Goal: Task Accomplishment & Management: Use online tool/utility

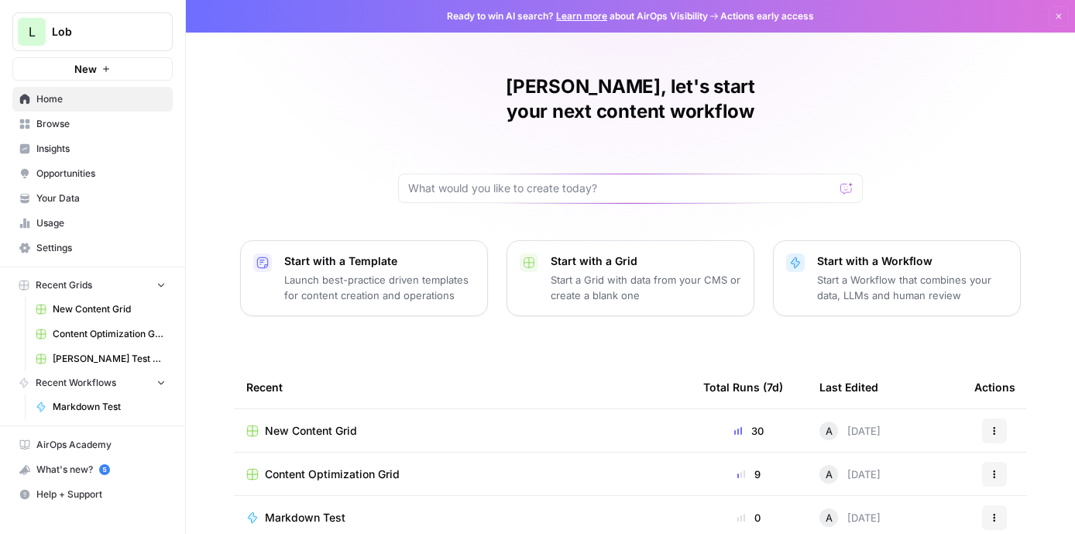
scroll to position [49, 0]
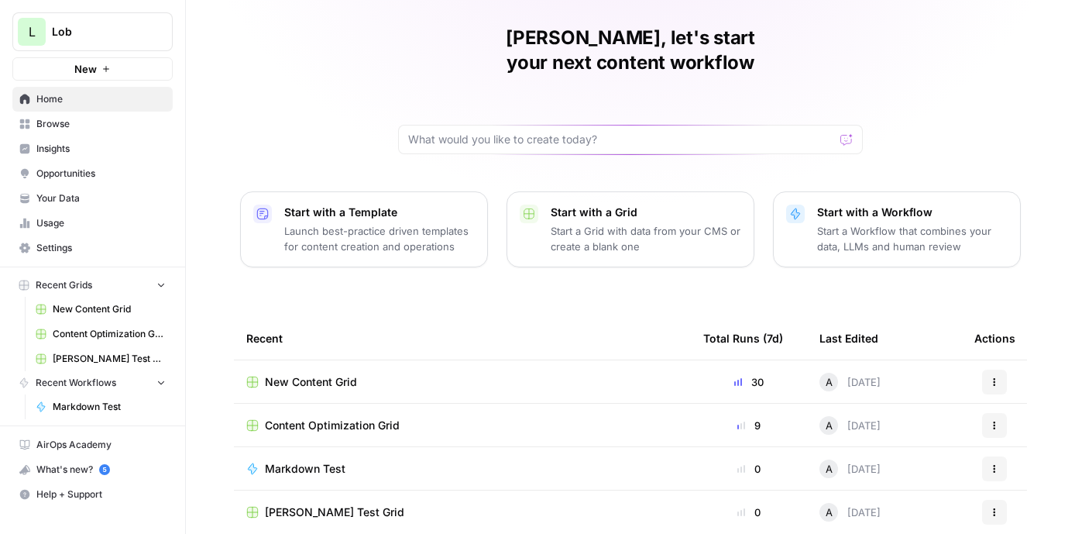
click at [303, 374] on span "New Content Grid" at bounding box center [311, 381] width 92 height 15
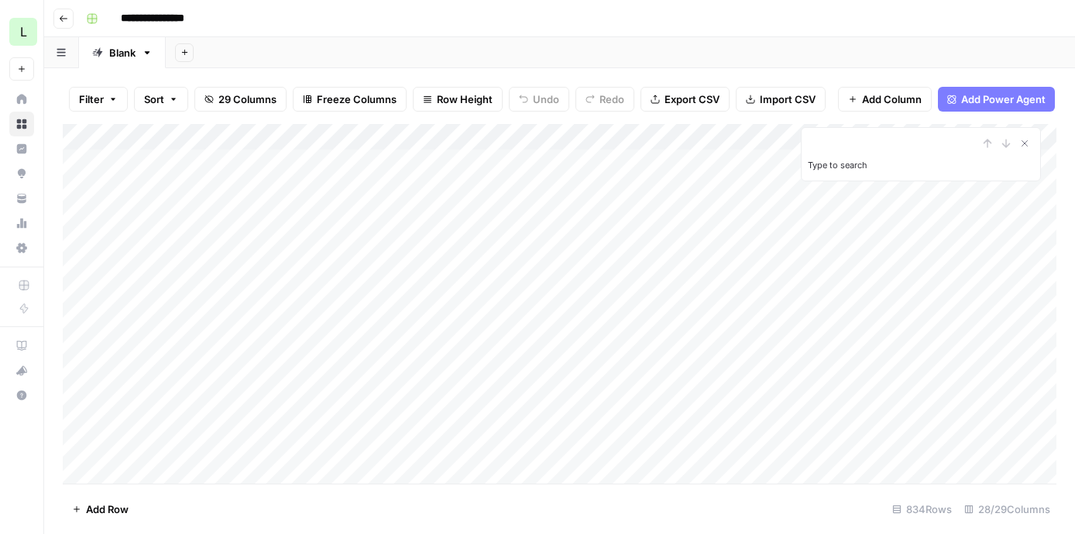
type input "**********"
click at [1026, 143] on icon "Close Search" at bounding box center [1025, 143] width 12 height 12
click at [317, 304] on div "Add Column" at bounding box center [560, 303] width 994 height 359
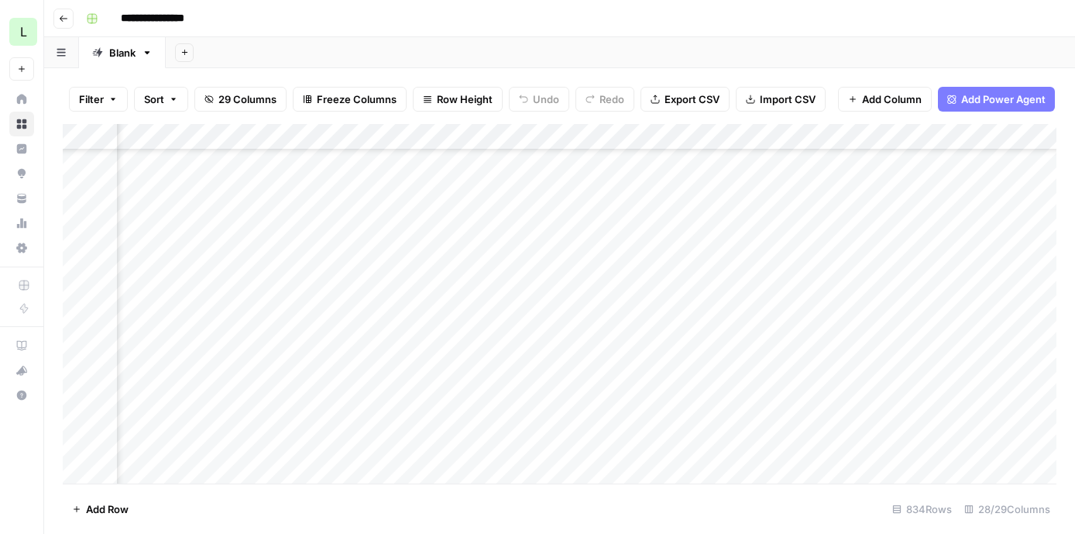
click at [903, 309] on div "Add Column" at bounding box center [560, 303] width 994 height 359
click at [903, 309] on div at bounding box center [930, 309] width 255 height 29
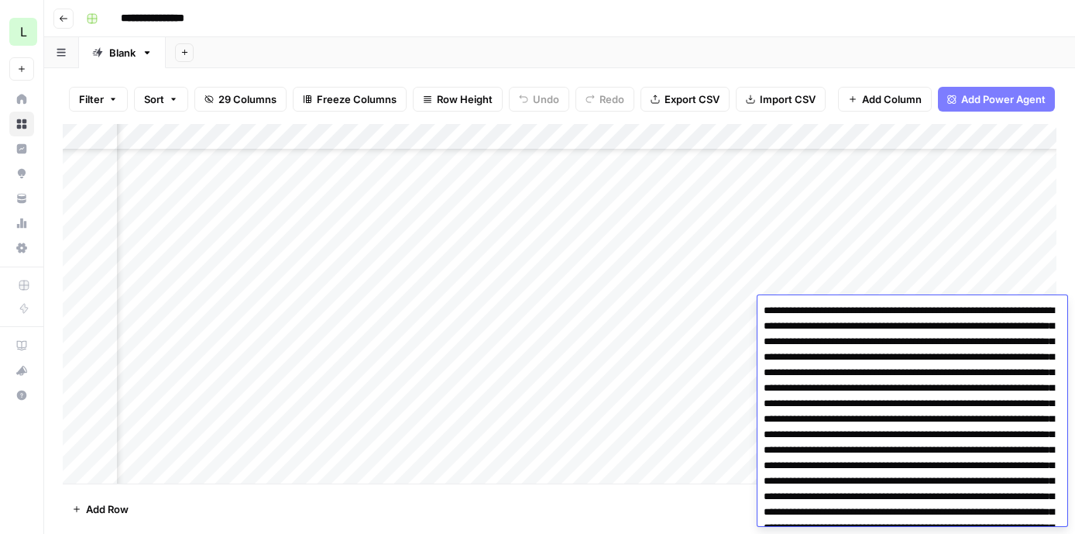
click at [766, 4] on header "**********" at bounding box center [559, 18] width 1031 height 37
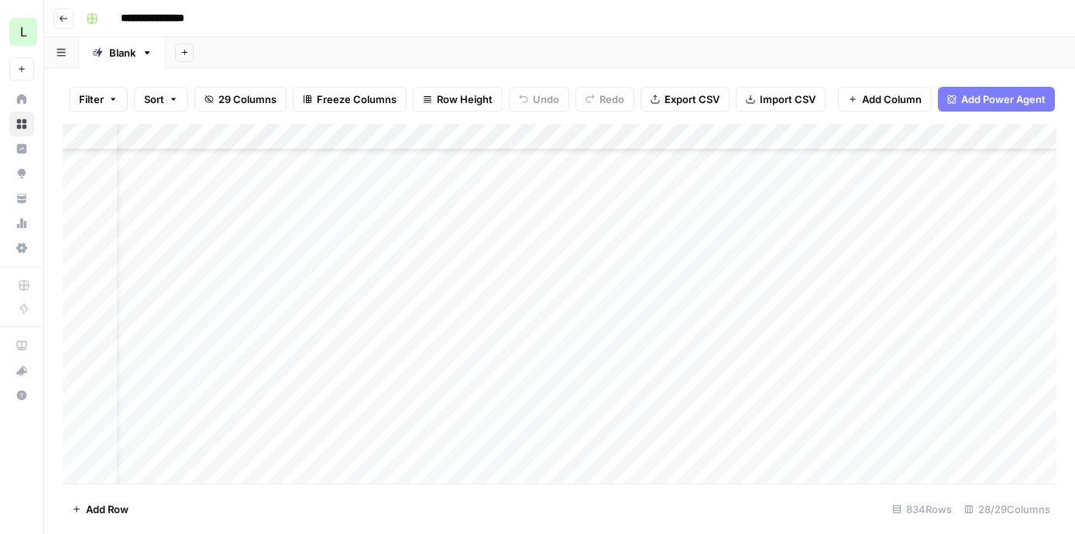
scroll to position [222, 0]
click at [231, 341] on div "Add Column" at bounding box center [560, 303] width 994 height 359
click at [678, 335] on div "Add Column" at bounding box center [560, 303] width 994 height 359
click at [881, 355] on div "Add Column" at bounding box center [560, 303] width 994 height 359
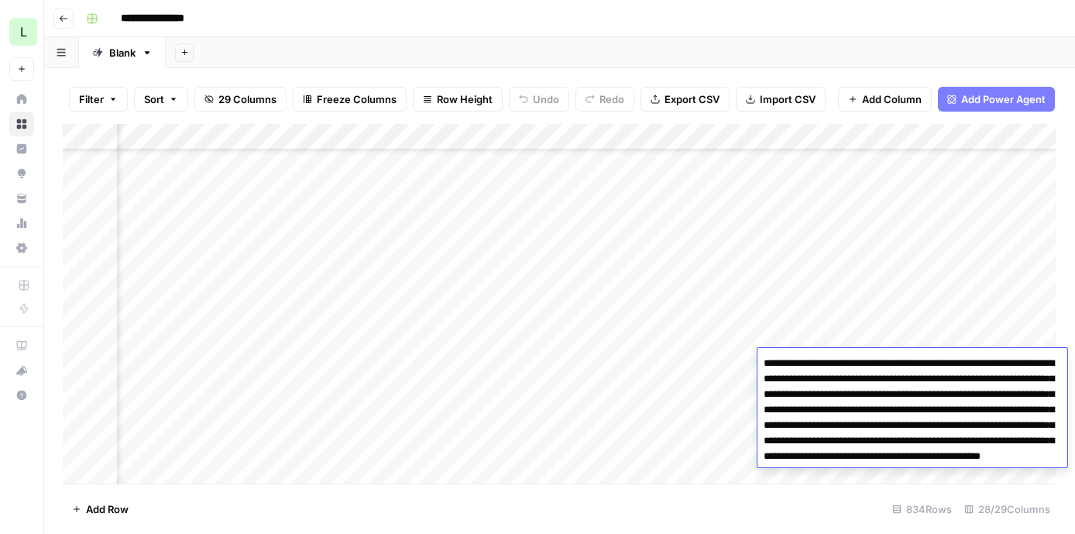
click at [863, 420] on textarea "**********" at bounding box center [913, 433] width 310 height 161
click at [610, 362] on div "Add Column" at bounding box center [560, 303] width 994 height 359
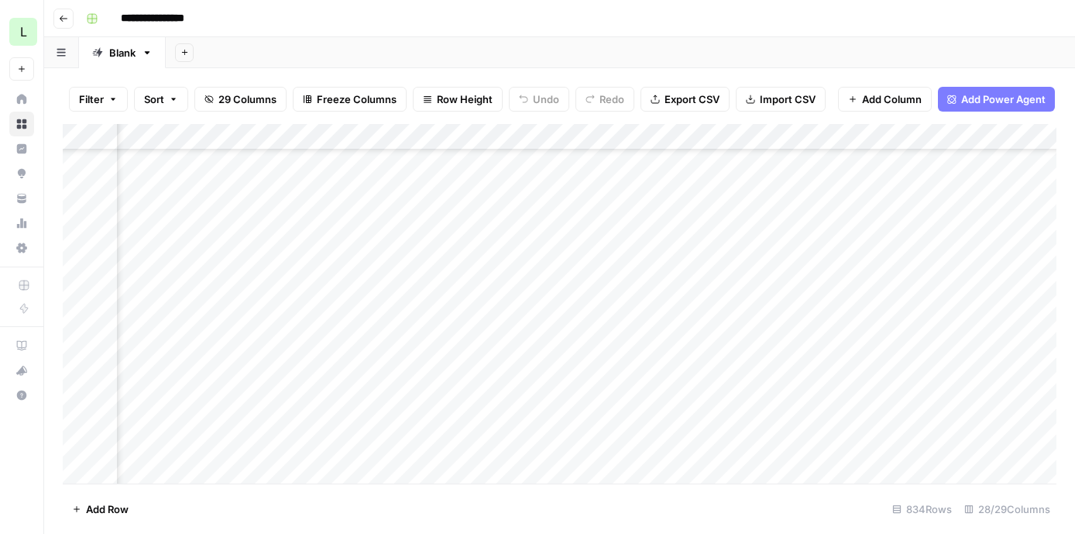
click at [606, 359] on div "Add Column" at bounding box center [560, 303] width 994 height 359
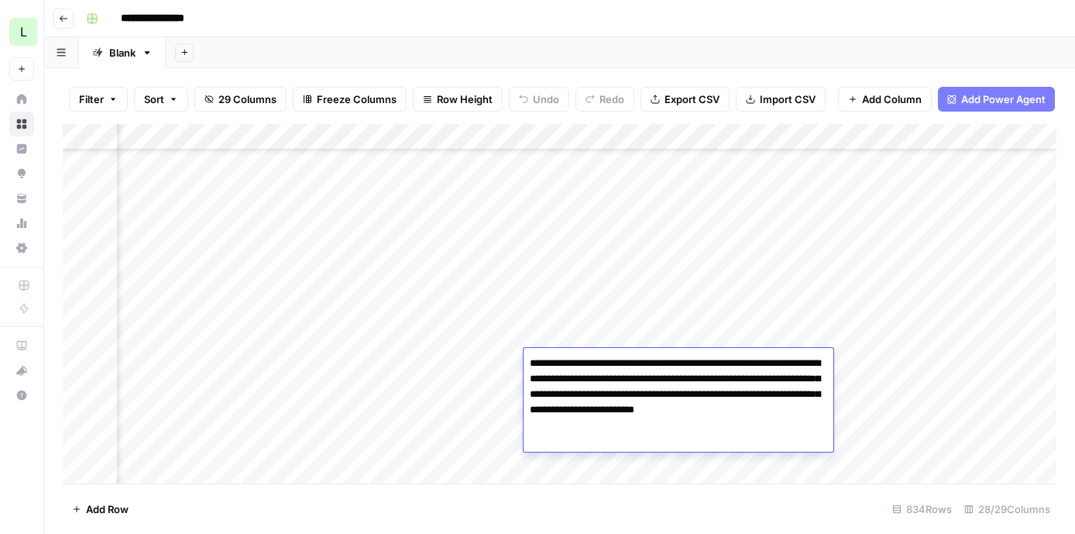
click at [606, 359] on textarea "**********" at bounding box center [679, 402] width 310 height 99
click at [605, 429] on textarea "**********" at bounding box center [679, 402] width 310 height 99
click at [906, 365] on div "Add Column" at bounding box center [560, 303] width 994 height 359
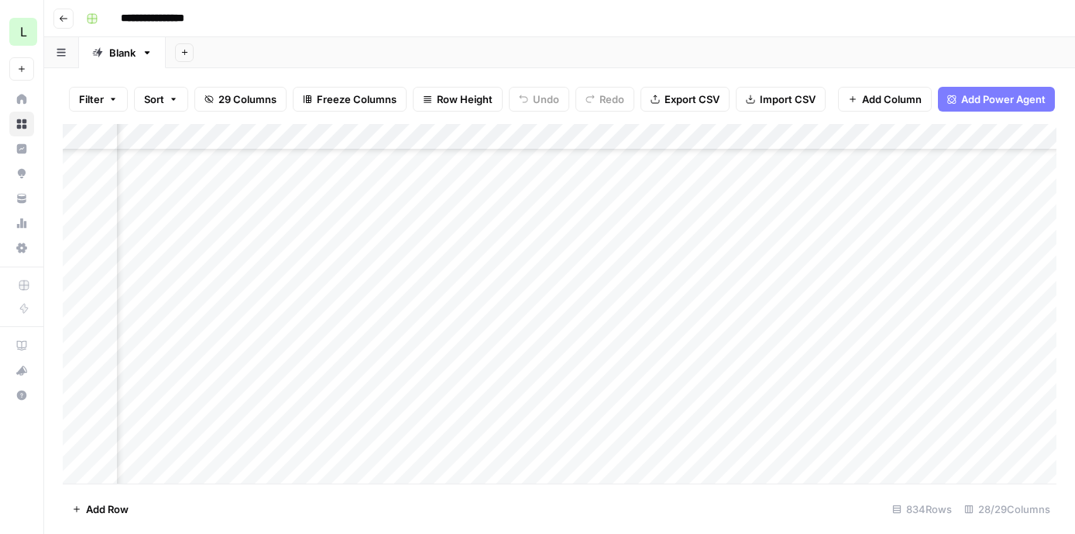
click at [579, 363] on div "Add Column" at bounding box center [560, 303] width 994 height 359
click at [585, 342] on div "Add Column" at bounding box center [560, 303] width 994 height 359
click at [586, 340] on div "Add Column" at bounding box center [560, 303] width 994 height 359
click at [586, 340] on div at bounding box center [595, 336] width 142 height 29
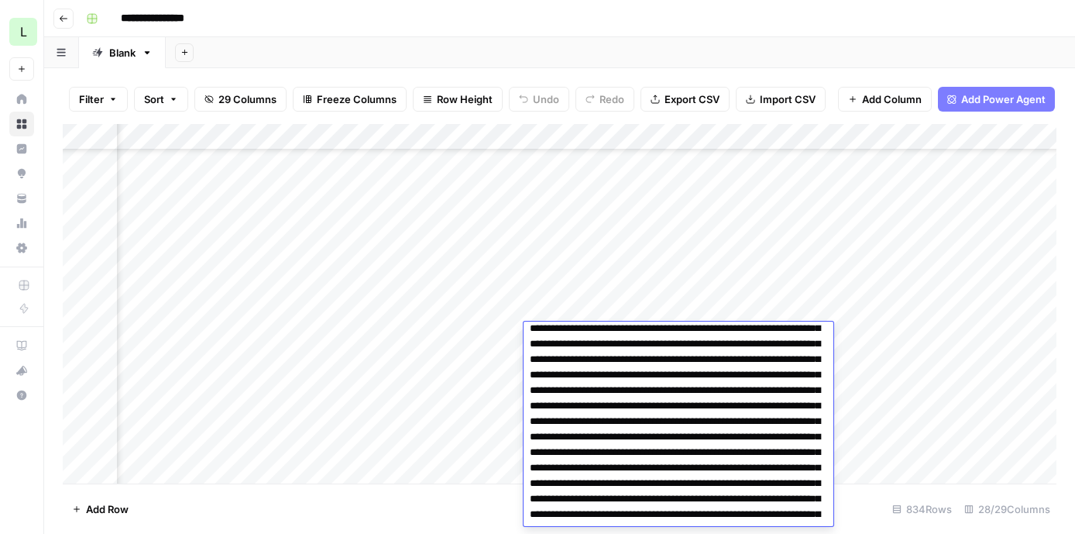
click at [600, 308] on div "Add Column" at bounding box center [560, 303] width 994 height 359
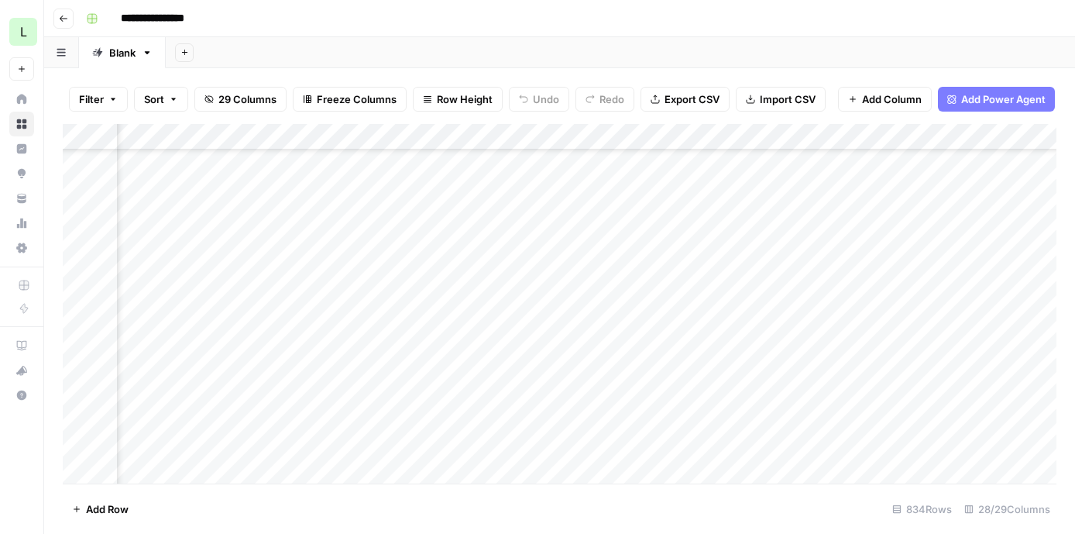
click at [600, 342] on div "Add Column" at bounding box center [560, 303] width 994 height 359
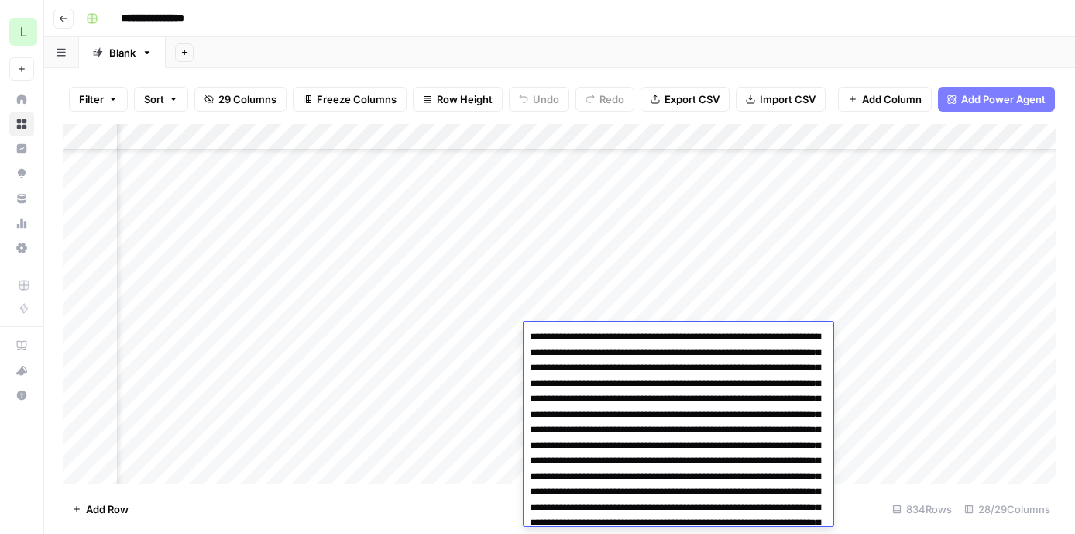
click at [889, 276] on div "Add Column" at bounding box center [560, 303] width 994 height 359
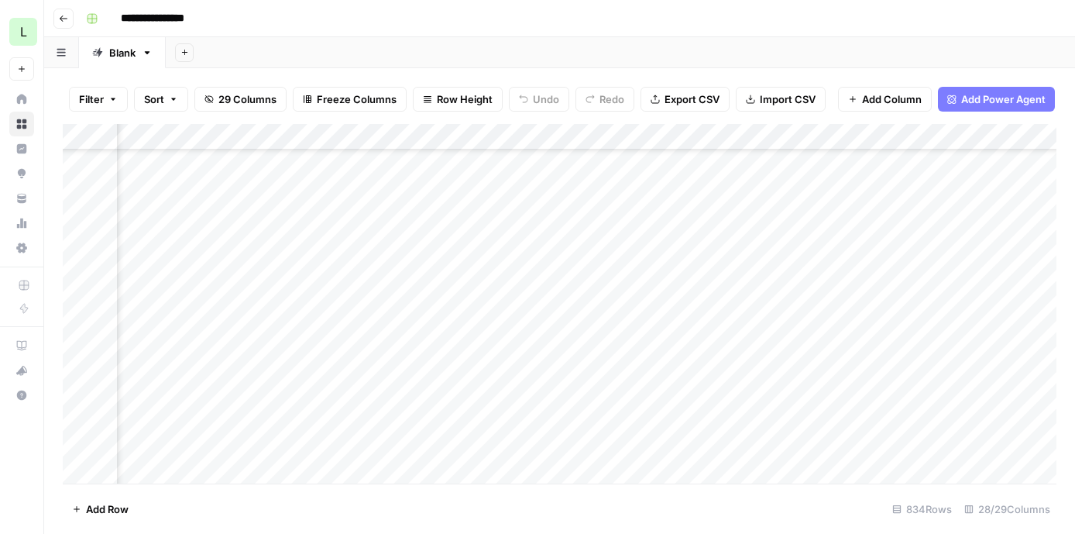
click at [865, 343] on div "Add Column" at bounding box center [560, 303] width 994 height 359
click at [821, 342] on div "Add Column" at bounding box center [560, 303] width 994 height 359
click at [822, 342] on div at bounding box center [930, 336] width 255 height 29
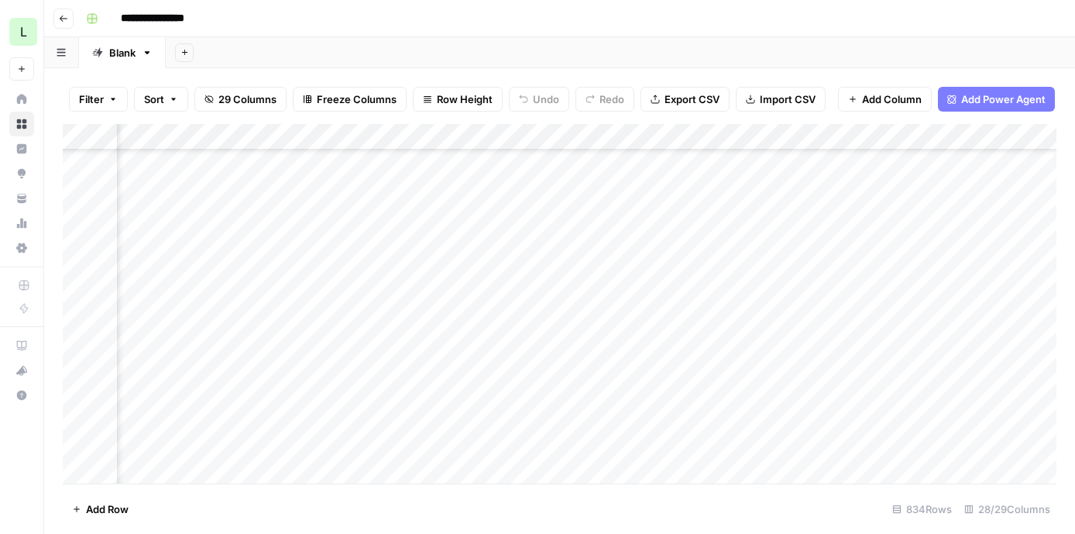
click at [882, 297] on div "Add Column" at bounding box center [560, 303] width 994 height 359
click at [882, 332] on div "Add Column" at bounding box center [560, 303] width 994 height 359
click at [894, 375] on div "Add Column" at bounding box center [560, 303] width 994 height 359
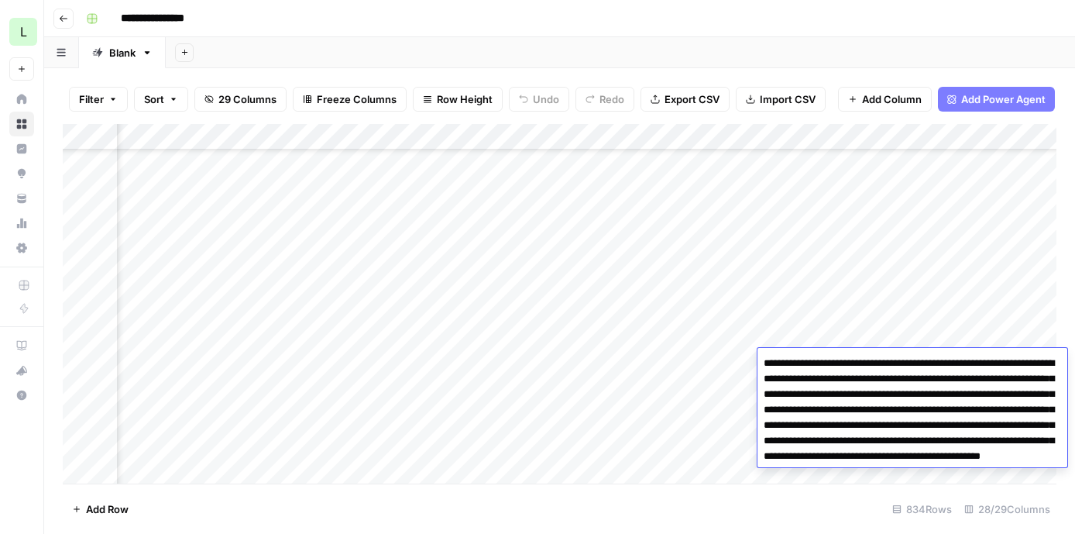
click at [894, 375] on textarea "**********" at bounding box center [913, 410] width 310 height 115
click at [875, 413] on textarea "**********" at bounding box center [913, 433] width 310 height 161
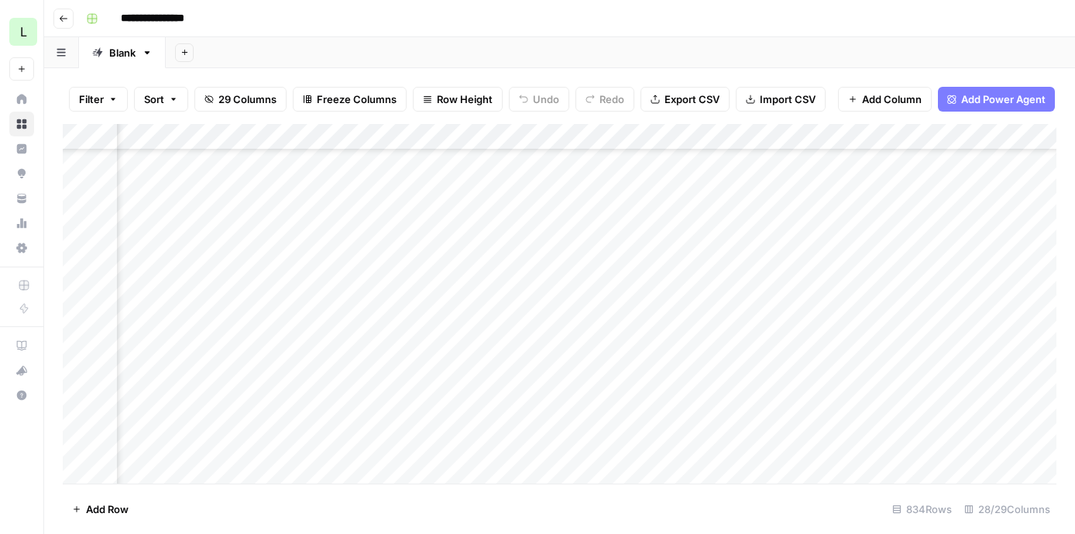
click at [878, 341] on div "Add Column" at bounding box center [560, 303] width 994 height 359
click at [874, 364] on div "Add Column" at bounding box center [560, 303] width 994 height 359
click at [631, 361] on div "Add Column" at bounding box center [560, 303] width 994 height 359
click at [591, 343] on div "Add Column" at bounding box center [560, 303] width 994 height 359
click at [590, 355] on div "Add Column" at bounding box center [560, 303] width 994 height 359
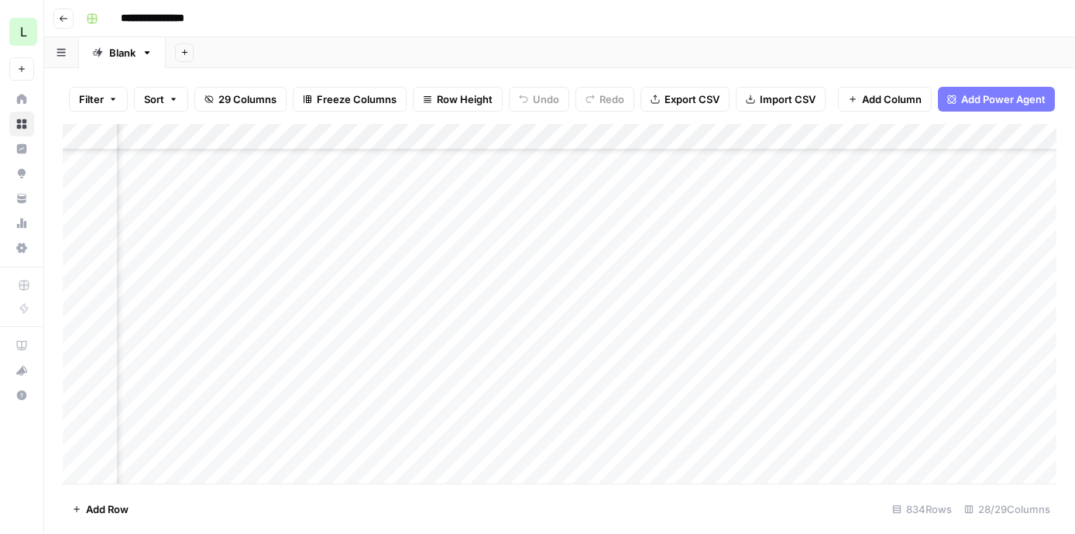
click at [344, 358] on div "Add Column" at bounding box center [560, 303] width 994 height 359
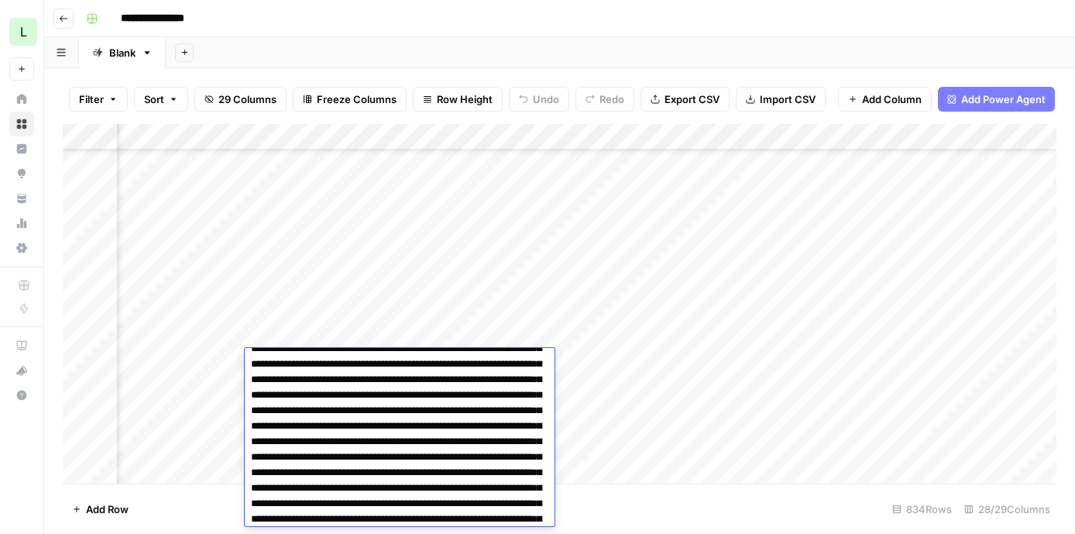
scroll to position [2250, 0]
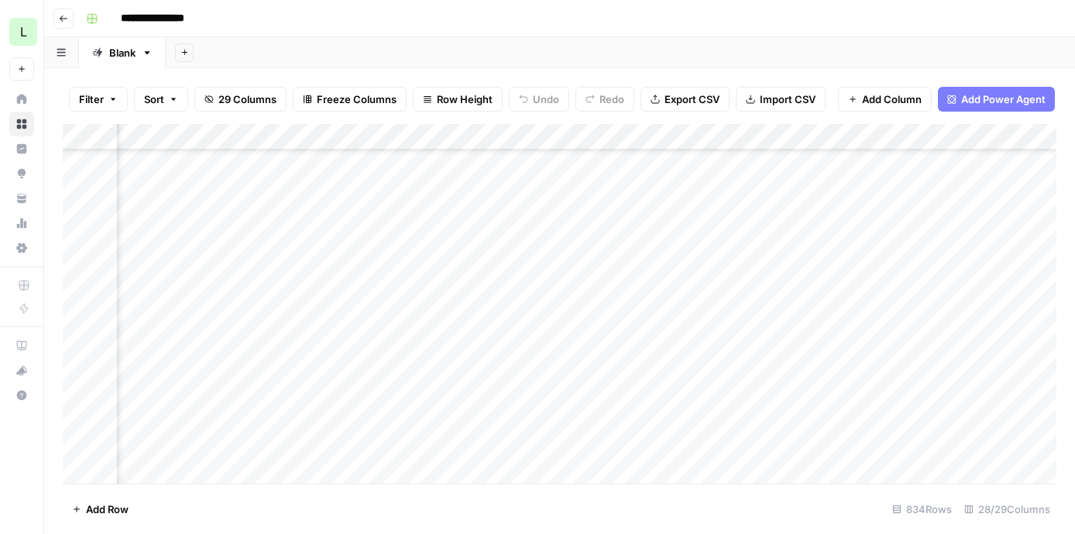
click at [342, 322] on div "Add Column" at bounding box center [560, 303] width 994 height 359
click at [331, 361] on div "Add Column" at bounding box center [560, 303] width 994 height 359
click at [682, 357] on div "Add Column" at bounding box center [560, 303] width 994 height 359
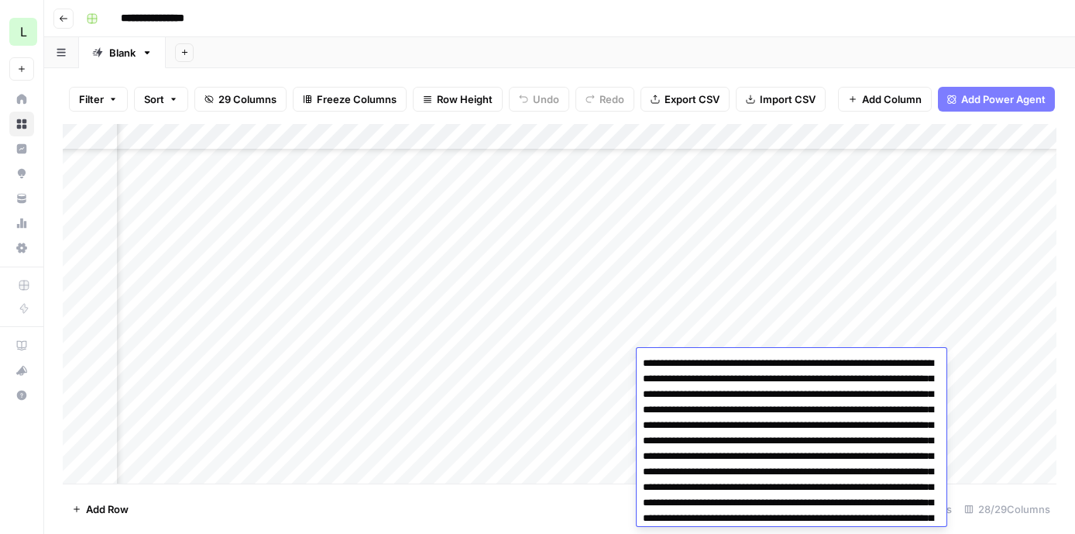
scroll to position [3799, 0]
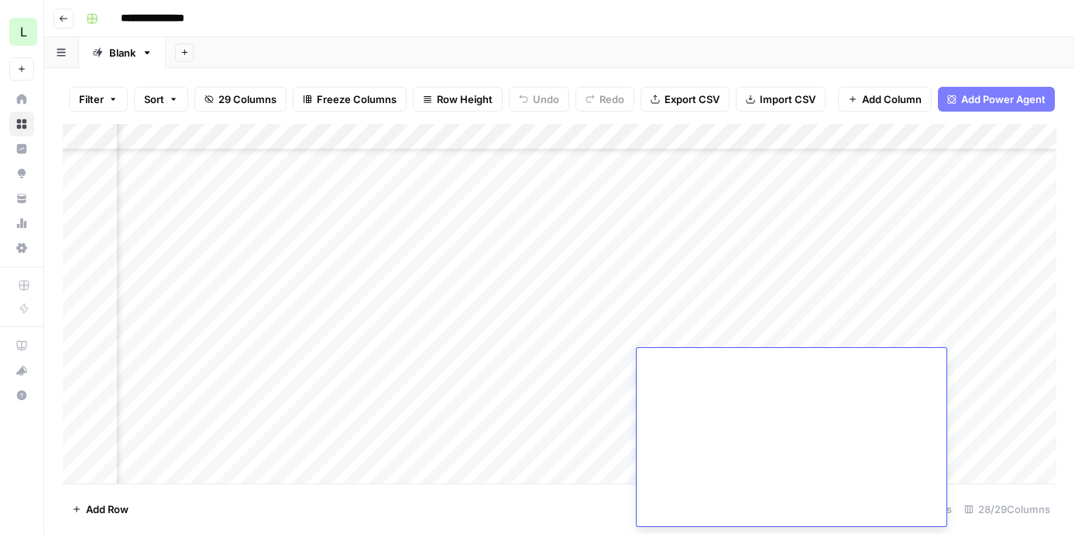
click at [686, 345] on div "Add Column" at bounding box center [560, 303] width 994 height 359
click at [686, 364] on div "Add Column" at bounding box center [560, 303] width 994 height 359
click at [1004, 358] on div "Add Column" at bounding box center [560, 303] width 994 height 359
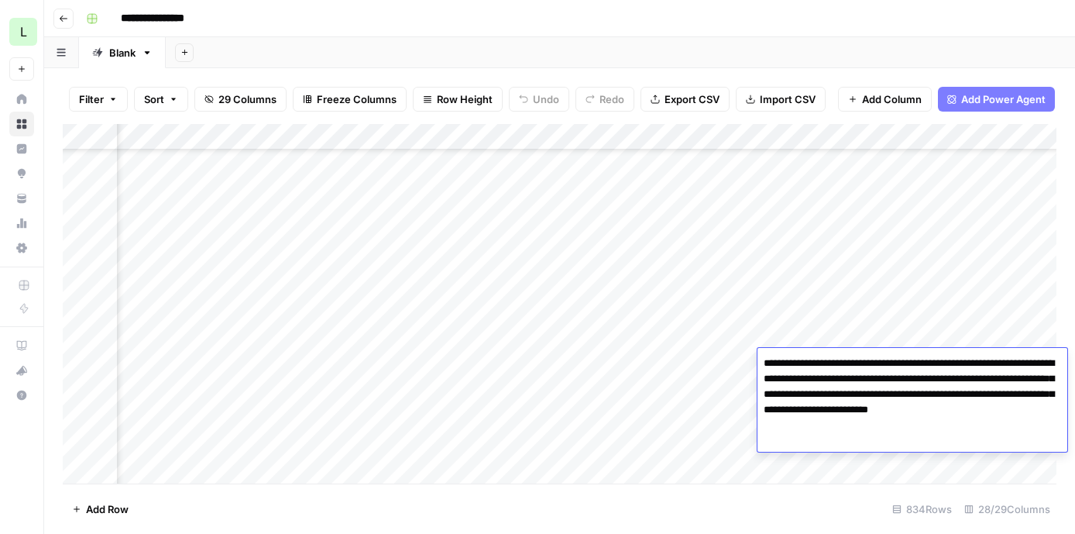
click at [986, 336] on div "Add Column" at bounding box center [560, 303] width 994 height 359
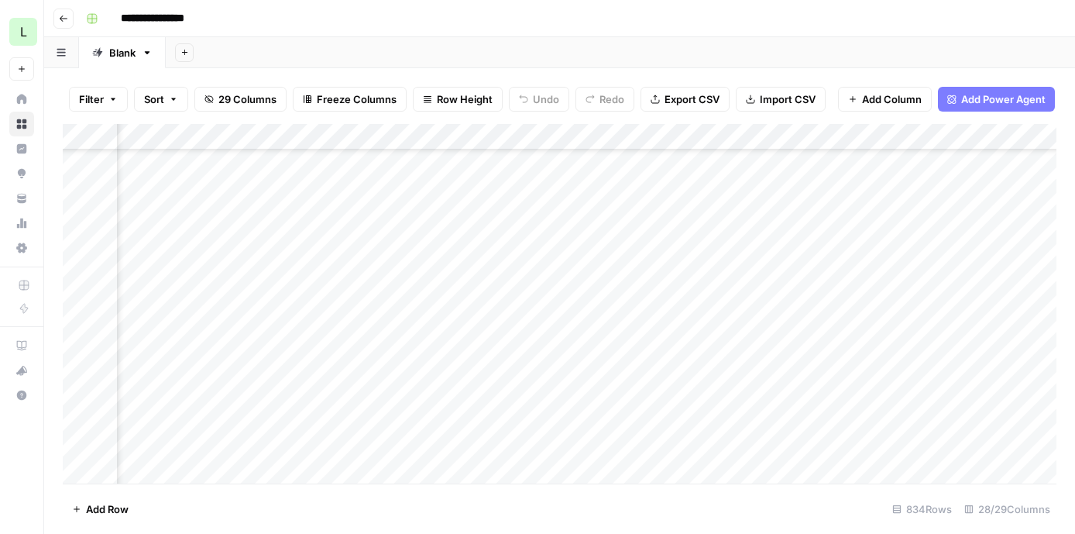
click at [985, 357] on div "Add Column" at bounding box center [560, 303] width 994 height 359
click at [899, 362] on div "Add Column" at bounding box center [560, 303] width 994 height 359
